Goal: Task Accomplishment & Management: Manage account settings

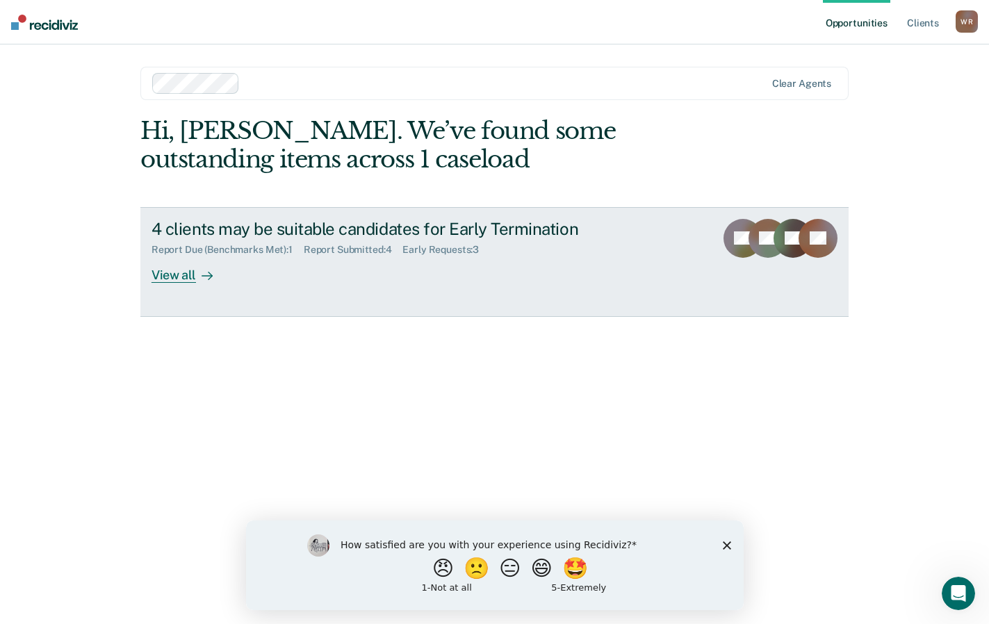
click at [169, 278] on div "View all" at bounding box center [191, 269] width 78 height 27
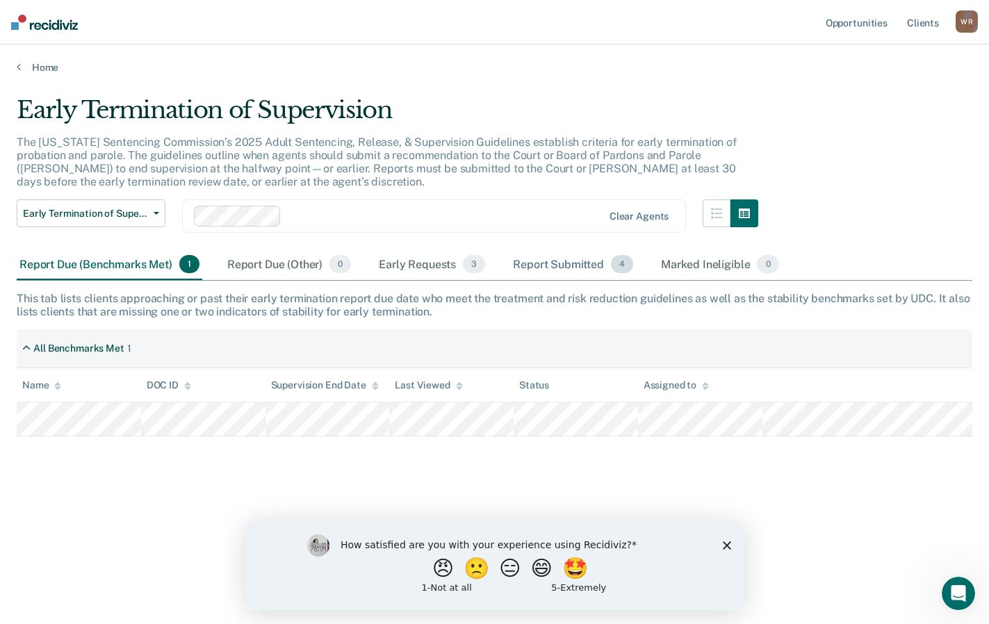
click at [545, 265] on div "Report Submitted 4" at bounding box center [573, 265] width 126 height 31
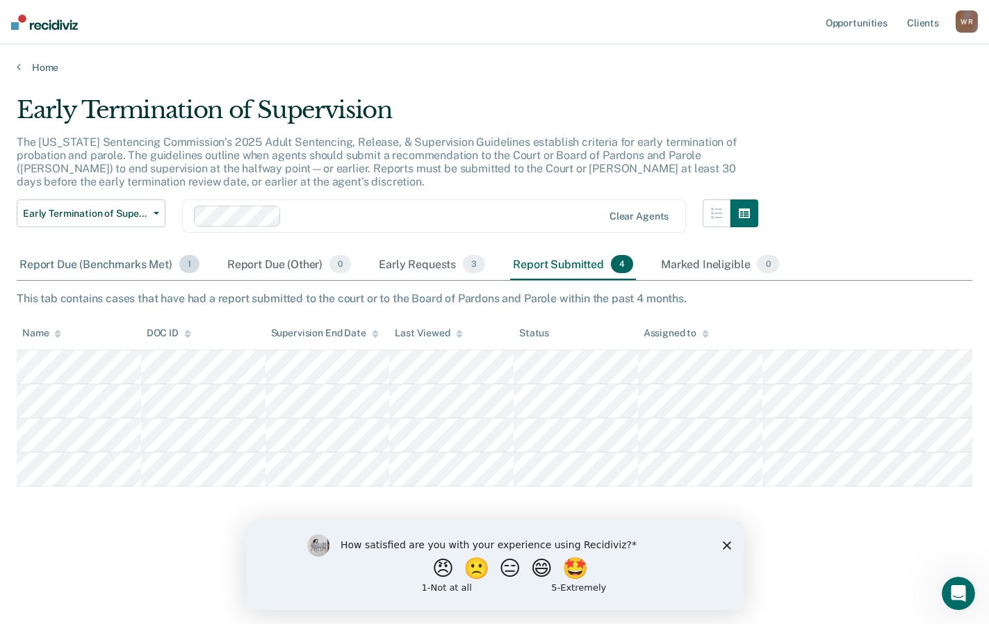
click at [65, 261] on div "Report Due (Benchmarks Met) 1" at bounding box center [110, 265] width 186 height 31
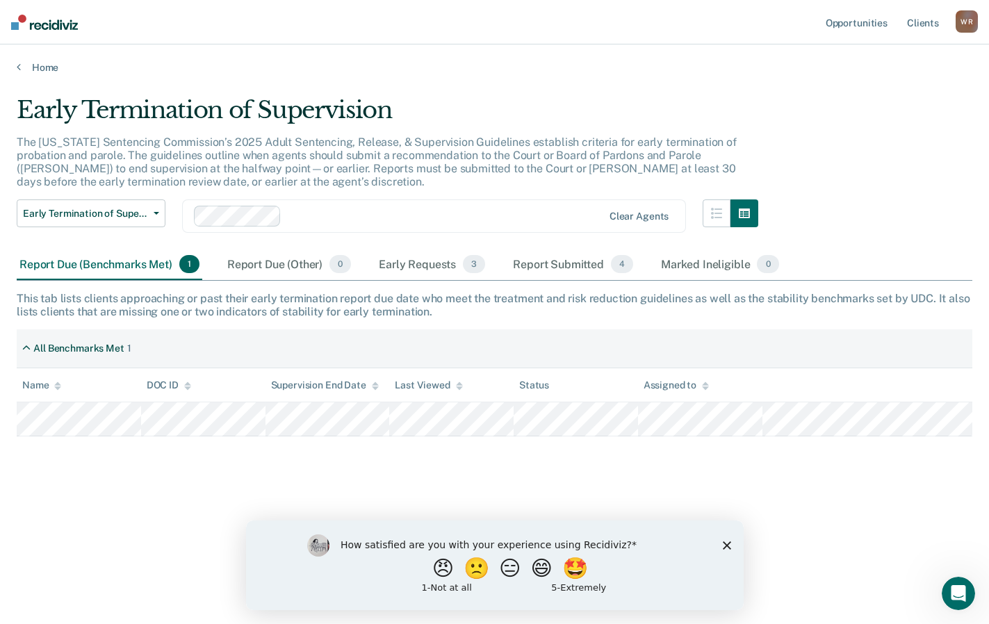
click at [725, 544] on polygon "Close survey" at bounding box center [726, 545] width 8 height 8
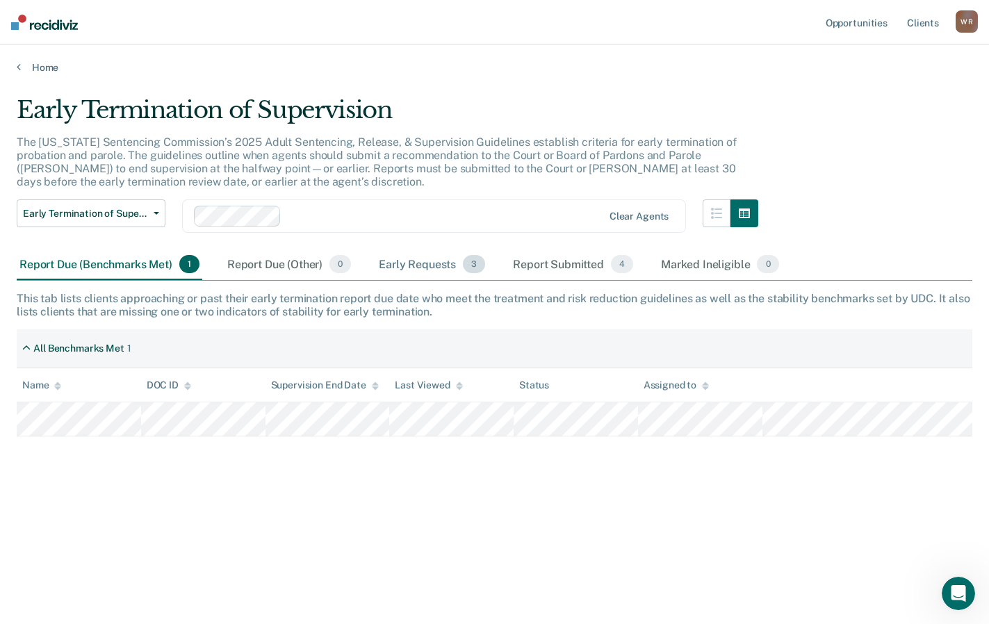
click at [409, 262] on div "Early Requests 3" at bounding box center [432, 265] width 112 height 31
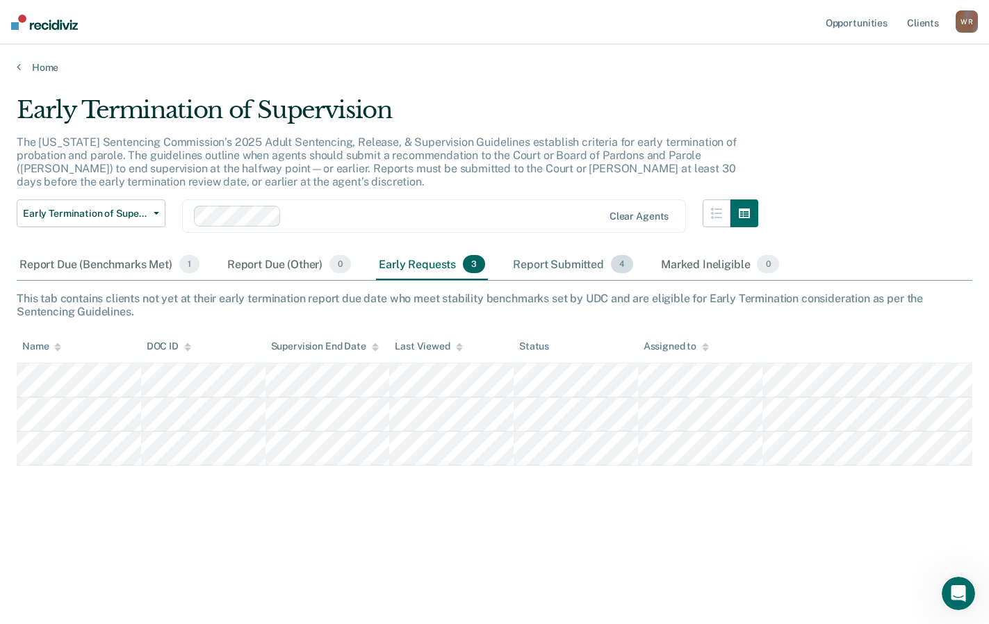
click at [539, 263] on div "Report Submitted 4" at bounding box center [573, 265] width 126 height 31
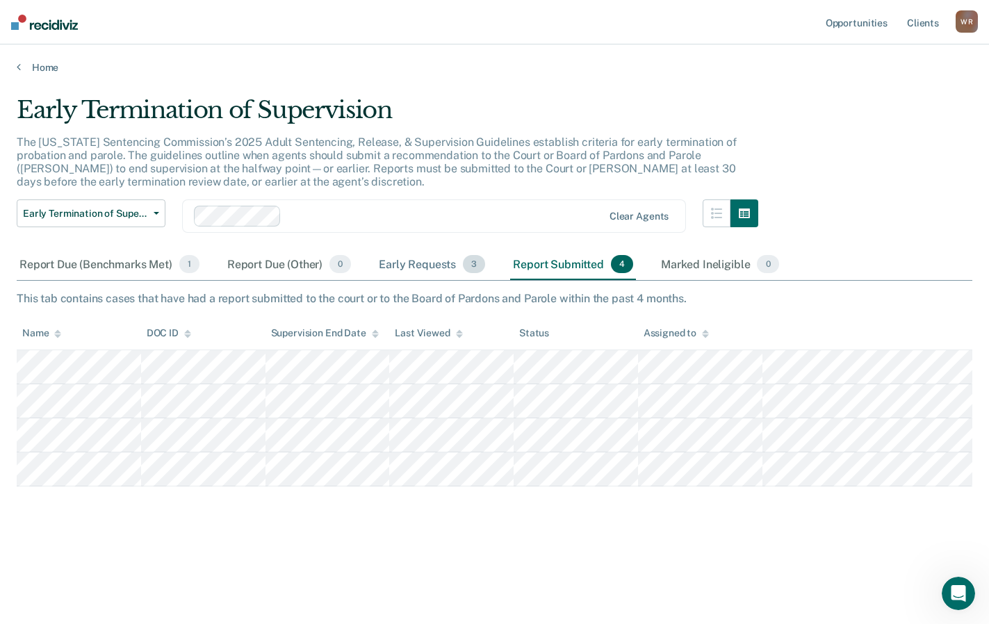
click at [424, 263] on div "Early Requests 3" at bounding box center [432, 265] width 112 height 31
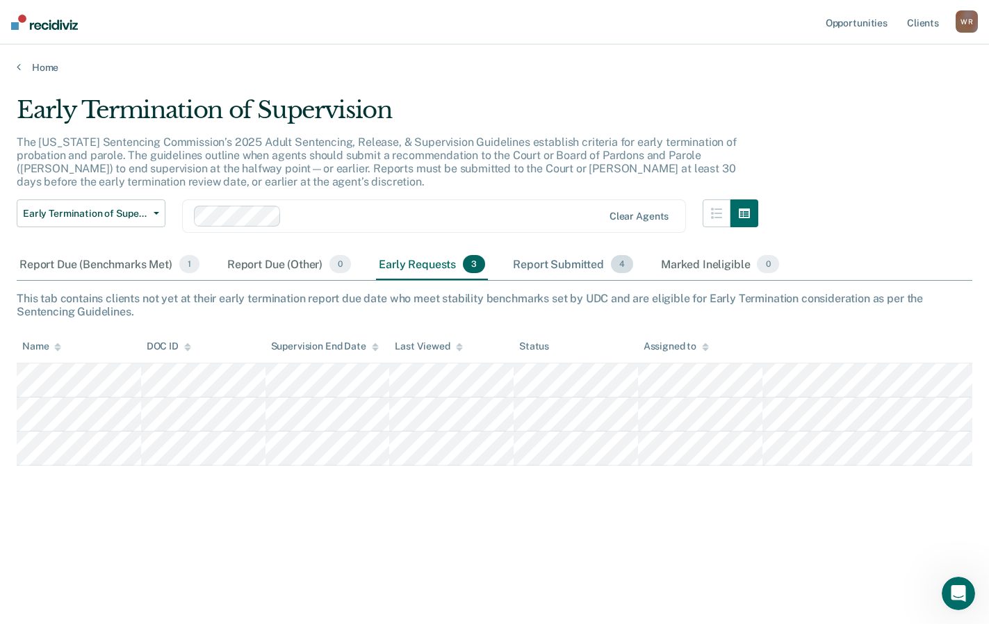
click at [550, 259] on div "Report Submitted 4" at bounding box center [573, 265] width 126 height 31
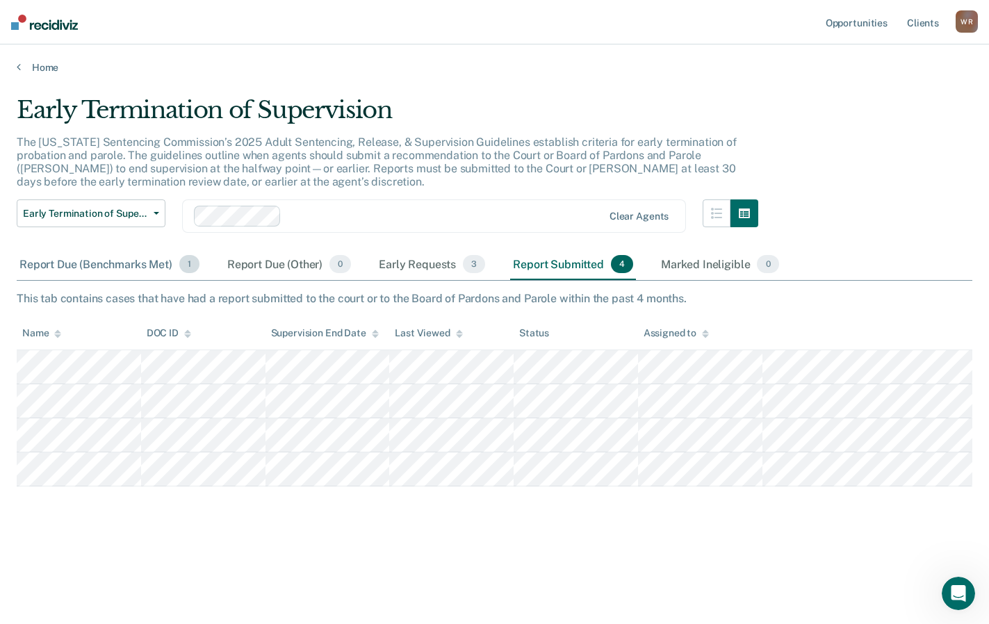
click at [76, 265] on div "Report Due (Benchmarks Met) 1" at bounding box center [110, 265] width 186 height 31
